Goal: Task Accomplishment & Management: Manage account settings

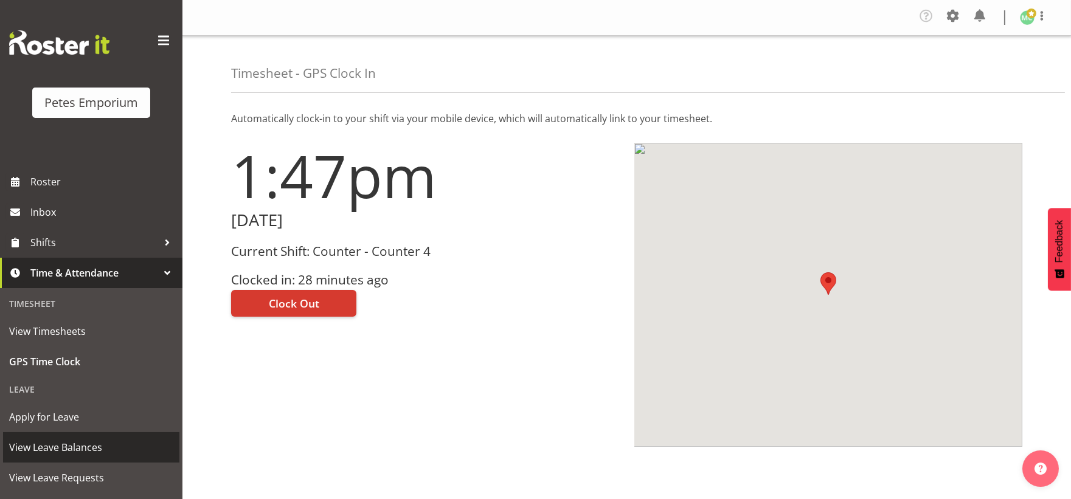
click at [111, 446] on span "View Leave Balances" at bounding box center [91, 447] width 164 height 18
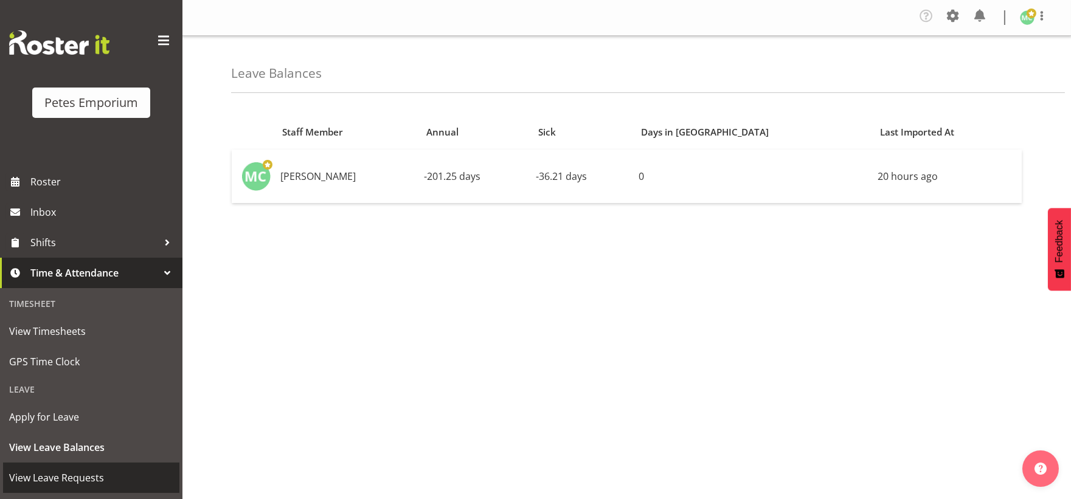
click at [96, 475] on span "View Leave Requests" at bounding box center [91, 478] width 164 height 18
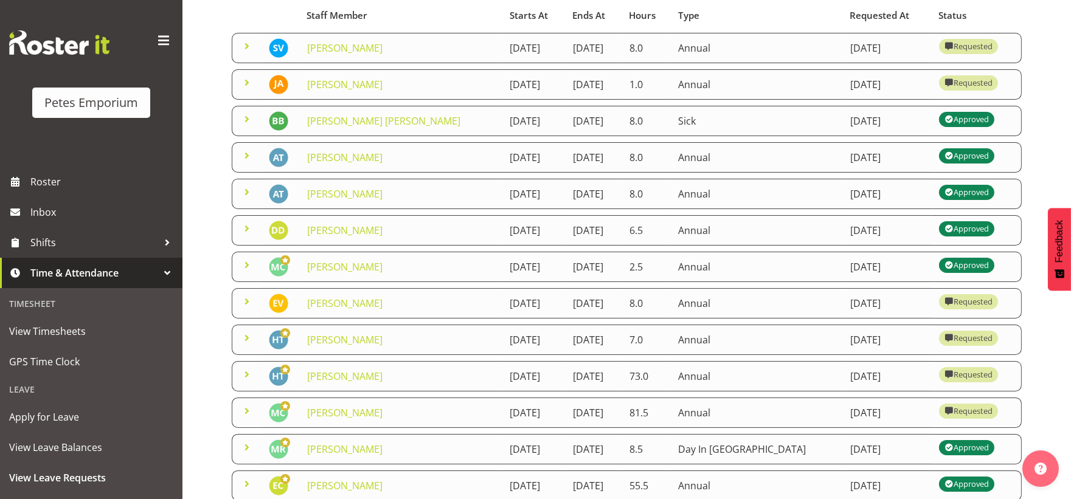
scroll to position [135, 0]
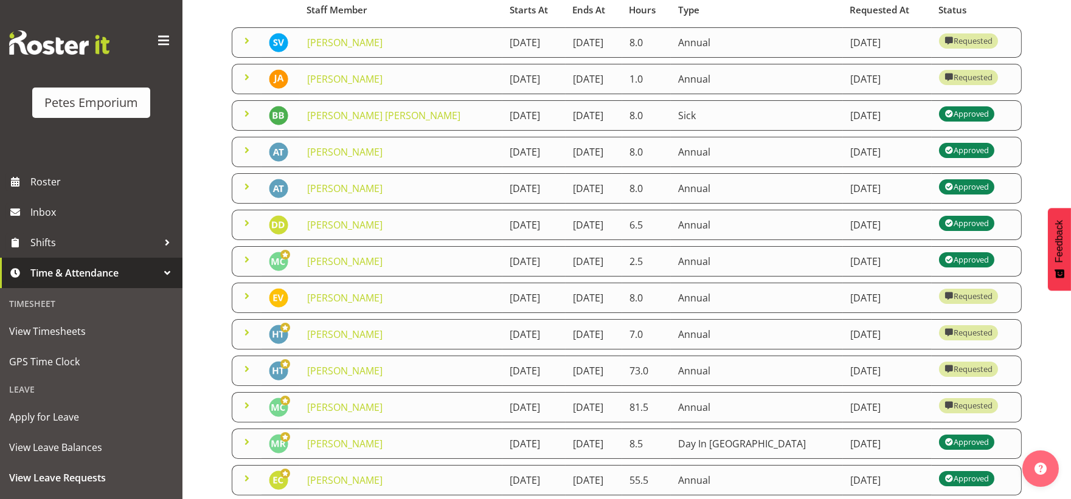
click at [249, 78] on span at bounding box center [247, 77] width 15 height 15
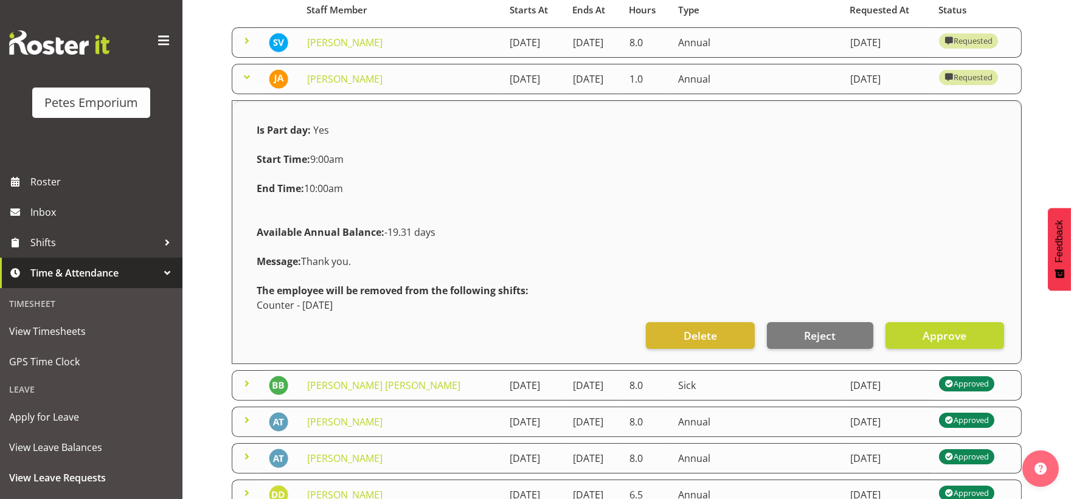
click at [249, 78] on span at bounding box center [247, 77] width 15 height 15
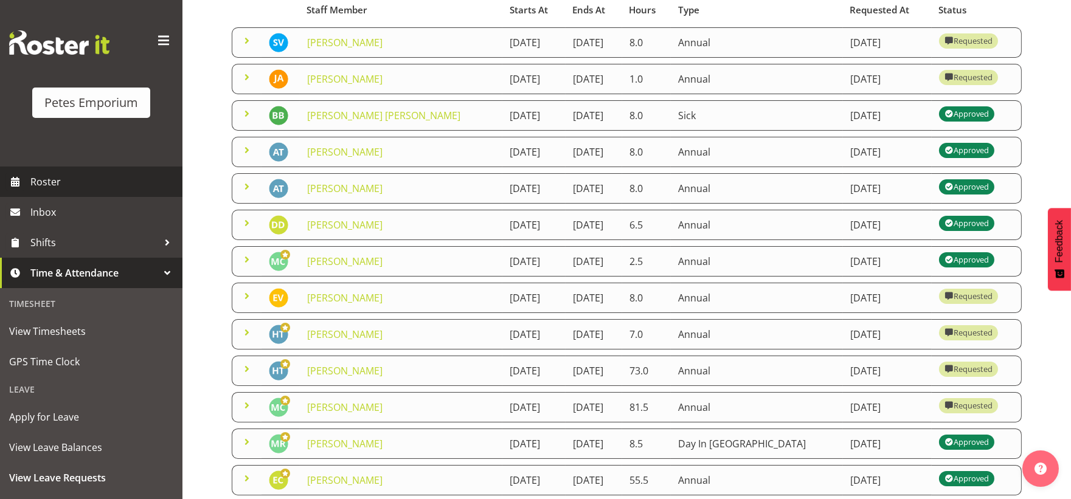
click at [81, 177] on span "Roster" at bounding box center [103, 182] width 146 height 18
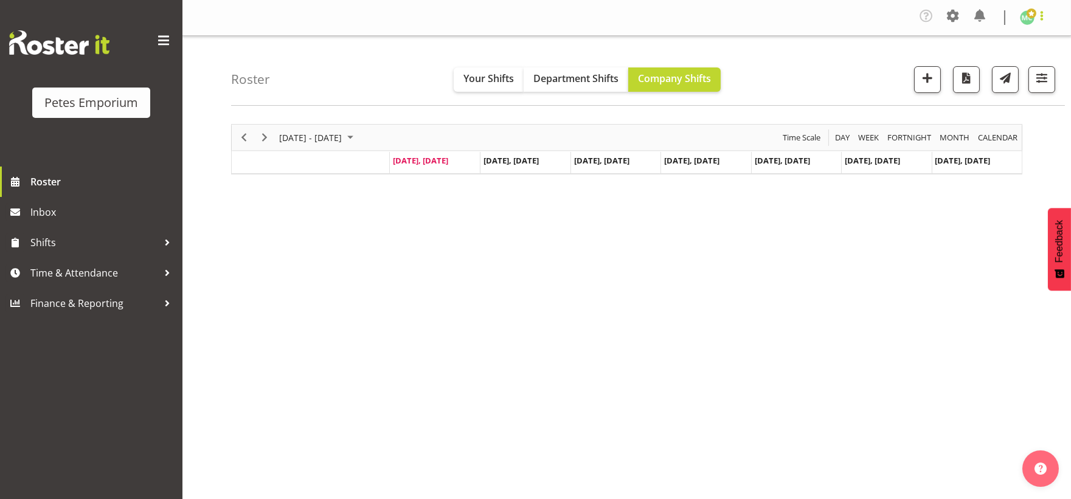
click at [1035, 11] on span at bounding box center [1041, 16] width 15 height 15
click at [999, 65] on link "Log Out" at bounding box center [990, 67] width 117 height 22
